Goal: Entertainment & Leisure: Consume media (video, audio)

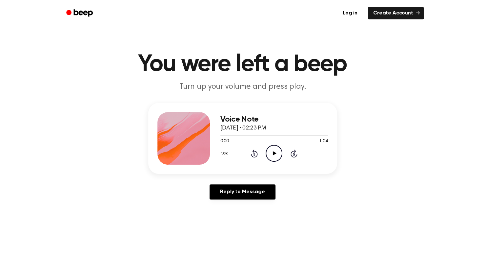
click at [278, 156] on icon "Play Audio" at bounding box center [274, 153] width 17 height 17
click at [273, 149] on icon "Pause Audio" at bounding box center [274, 153] width 17 height 17
click at [278, 156] on icon "Play Audio" at bounding box center [274, 153] width 17 height 17
click at [275, 155] on icon "Play Audio" at bounding box center [274, 153] width 17 height 17
click at [279, 160] on icon "Play Audio" at bounding box center [274, 153] width 17 height 17
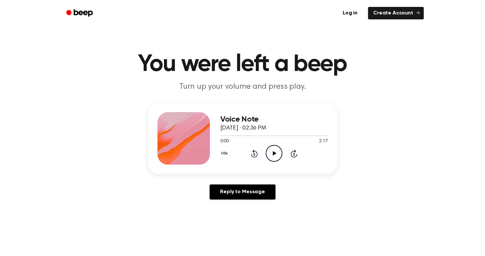
click at [274, 153] on icon at bounding box center [275, 153] width 4 height 4
click at [269, 155] on icon "Play Audio" at bounding box center [274, 153] width 17 height 17
click at [272, 157] on icon "Play Audio" at bounding box center [274, 153] width 17 height 17
click at [272, 145] on icon "Play Audio" at bounding box center [274, 153] width 17 height 17
click at [275, 160] on icon "Play Audio" at bounding box center [274, 153] width 17 height 17
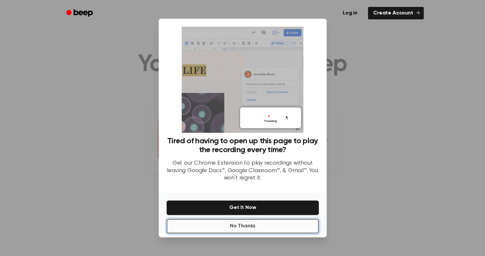
click at [267, 226] on button "No Thanks" at bounding box center [243, 226] width 152 height 14
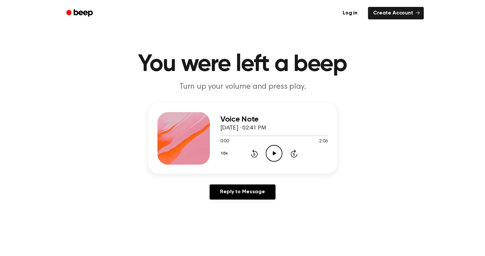
click at [276, 158] on icon "Play Audio" at bounding box center [274, 153] width 17 height 17
click at [277, 158] on icon "Play Audio" at bounding box center [274, 153] width 17 height 17
click at [277, 162] on div "Voice Note July 16, 2024 · 02:54 PM 0:00 2:33 Your browser does not support the…" at bounding box center [275, 138] width 108 height 53
click at [278, 154] on icon "Play Audio" at bounding box center [274, 153] width 17 height 17
click at [268, 153] on icon "Play Audio" at bounding box center [274, 153] width 17 height 17
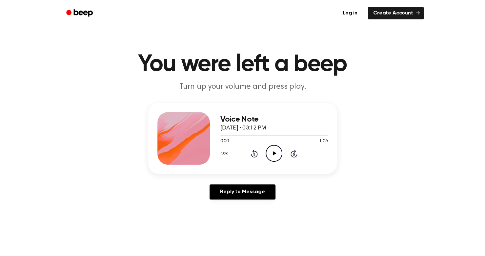
click at [276, 155] on icon "Play Audio" at bounding box center [274, 153] width 17 height 17
click at [271, 155] on icon "Play Audio" at bounding box center [274, 153] width 17 height 17
click at [268, 162] on div "Voice Note [DATE] · 03:21 PM 0:00 1:30 Your browser does not support the [objec…" at bounding box center [275, 138] width 108 height 53
click at [277, 149] on icon "Play Audio" at bounding box center [274, 153] width 17 height 17
click at [270, 151] on icon "Play Audio" at bounding box center [274, 153] width 17 height 17
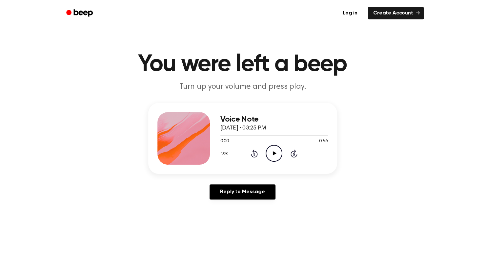
click at [277, 156] on icon "Play Audio" at bounding box center [274, 153] width 17 height 17
click at [274, 154] on icon at bounding box center [275, 153] width 4 height 4
